Goal: Information Seeking & Learning: Learn about a topic

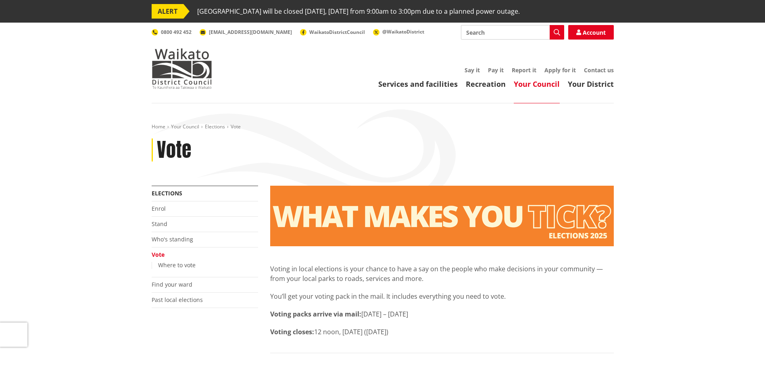
click at [499, 33] on input "Search" at bounding box center [512, 32] width 103 height 15
type input "2022 waikato district elections"
click at [554, 31] on icon "button" at bounding box center [557, 32] width 6 height 6
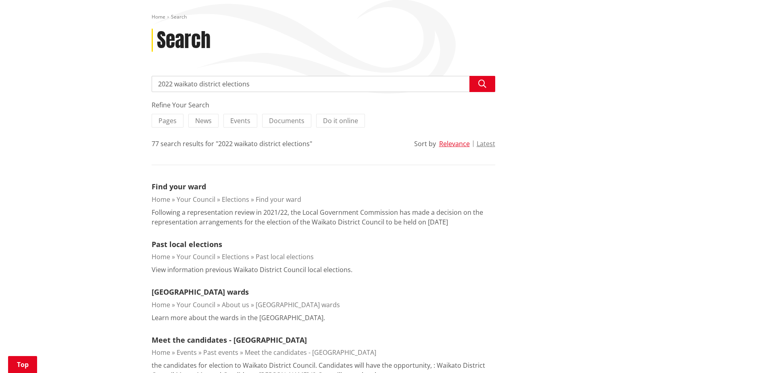
scroll to position [121, 0]
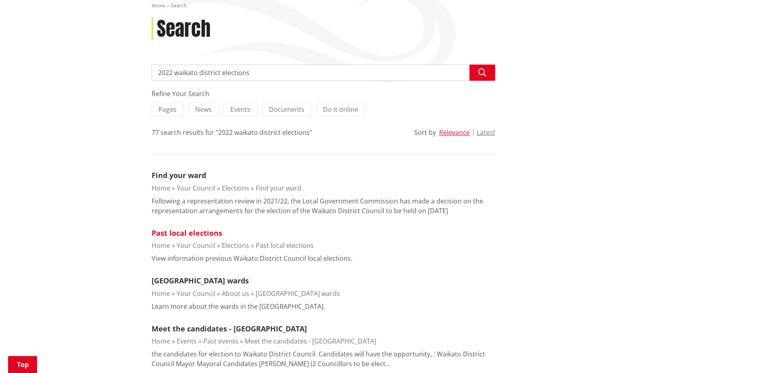
click at [204, 230] on link "Past local elections" at bounding box center [187, 233] width 71 height 10
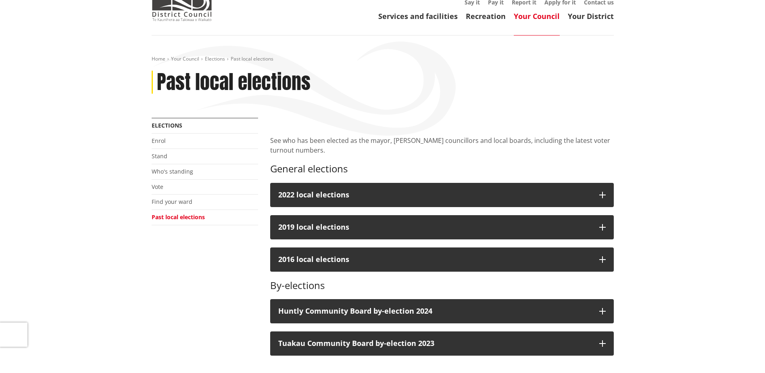
scroll to position [81, 0]
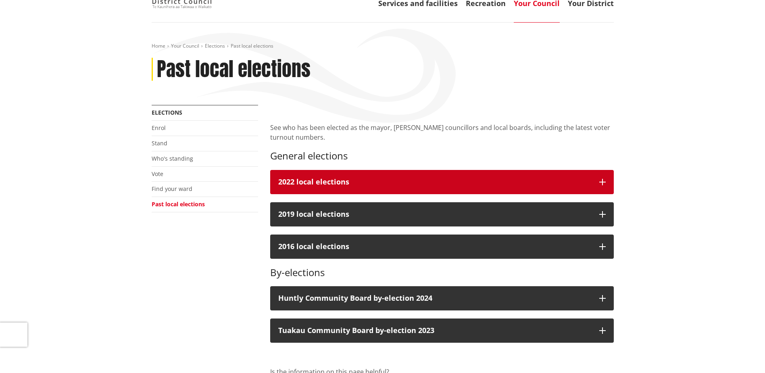
click at [312, 183] on div "2022 local elections" at bounding box center [434, 182] width 313 height 8
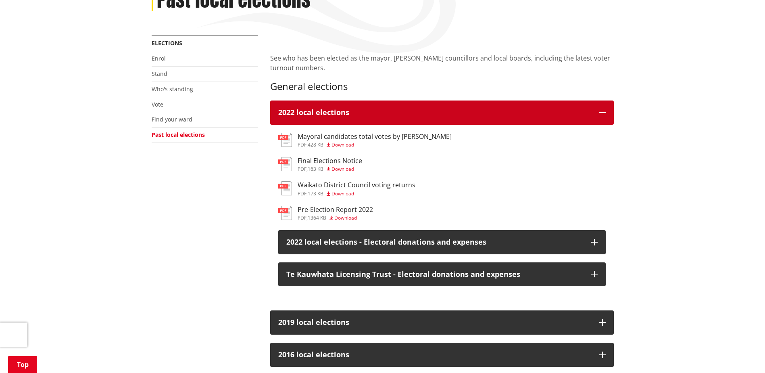
scroll to position [161, 0]
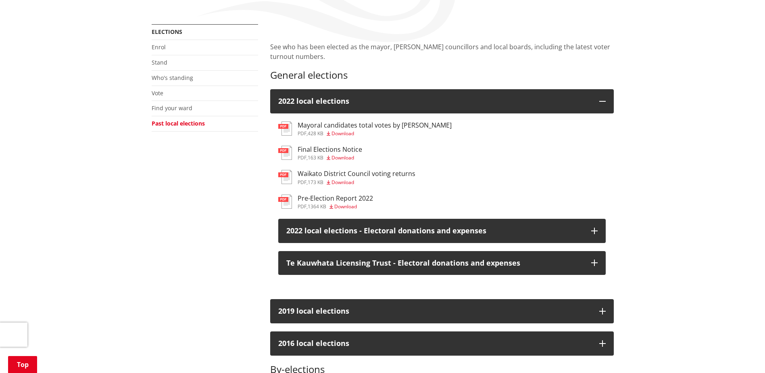
click at [381, 127] on h3 "Mayoral candidates total votes by [PERSON_NAME]" at bounding box center [375, 125] width 154 height 8
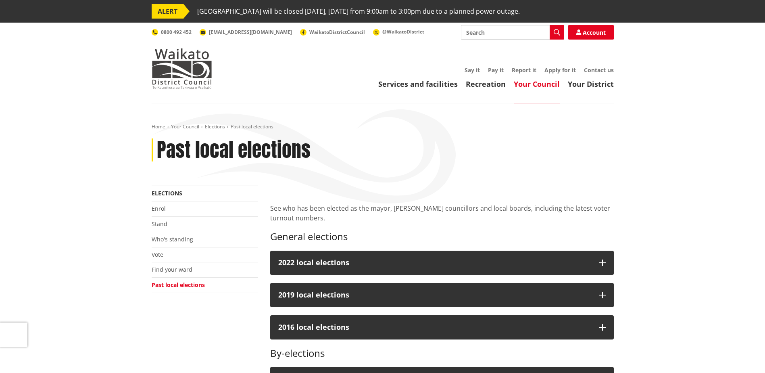
scroll to position [161, 0]
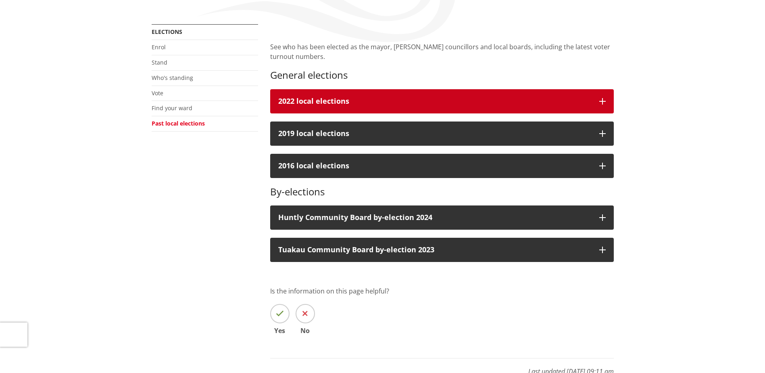
click at [312, 97] on div "2022 local elections" at bounding box center [434, 101] width 313 height 8
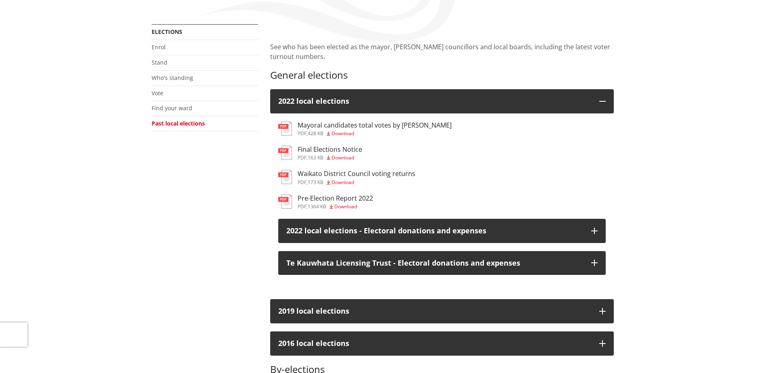
click at [339, 155] on span "Download" at bounding box center [342, 157] width 23 height 7
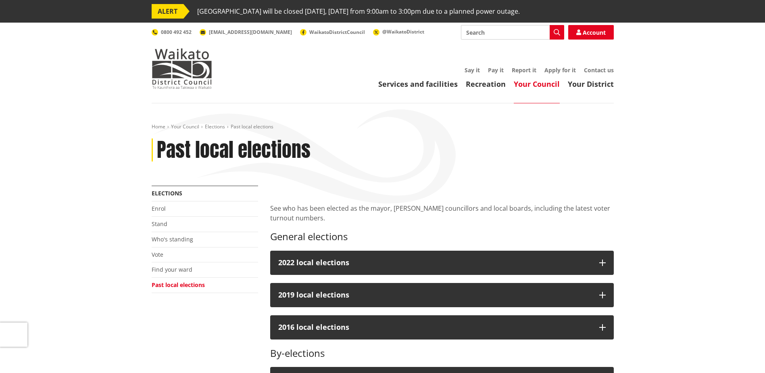
scroll to position [161, 0]
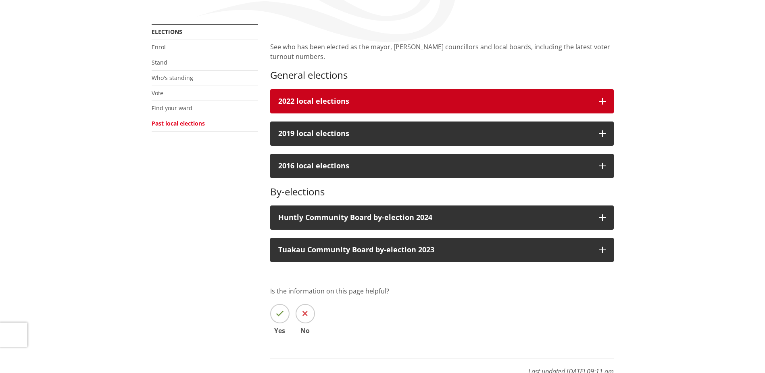
click at [328, 98] on div "2022 local elections" at bounding box center [434, 101] width 313 height 8
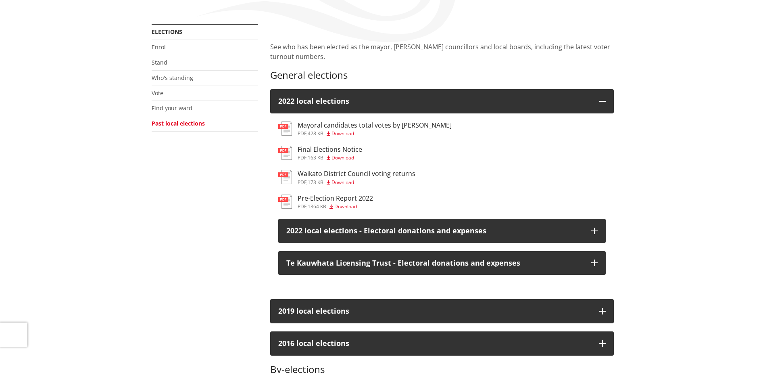
click at [343, 172] on h3 "Waikato District Council voting returns" at bounding box center [357, 174] width 118 height 8
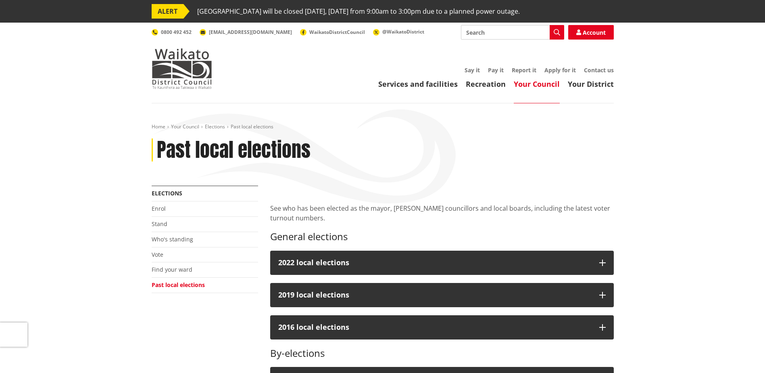
scroll to position [161, 0]
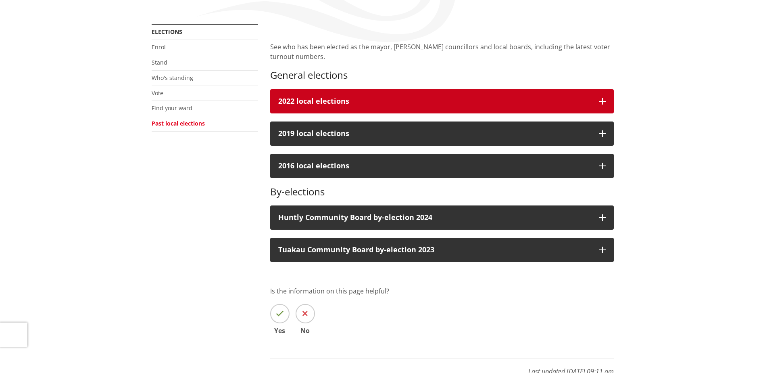
click at [354, 100] on div "2022 local elections" at bounding box center [434, 101] width 313 height 8
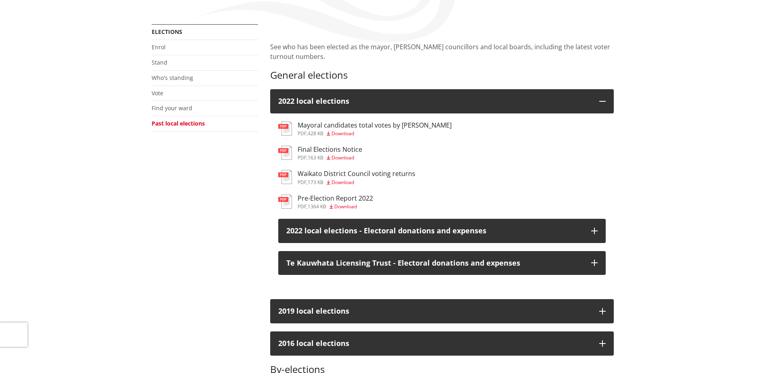
click at [340, 198] on h3 "Pre-Election Report 2022" at bounding box center [335, 198] width 75 height 8
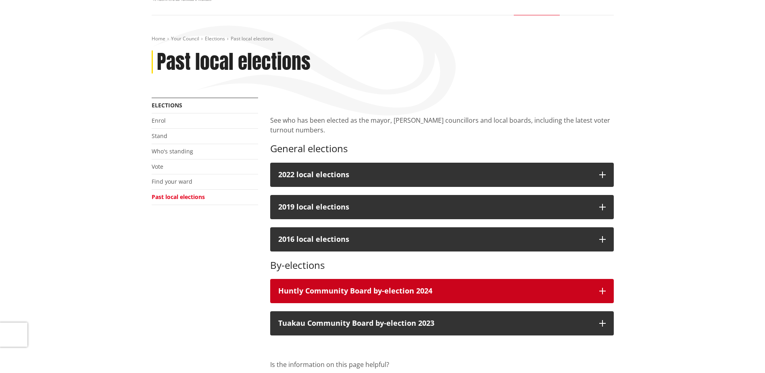
scroll to position [40, 0]
